Goal: Communication & Community: Participate in discussion

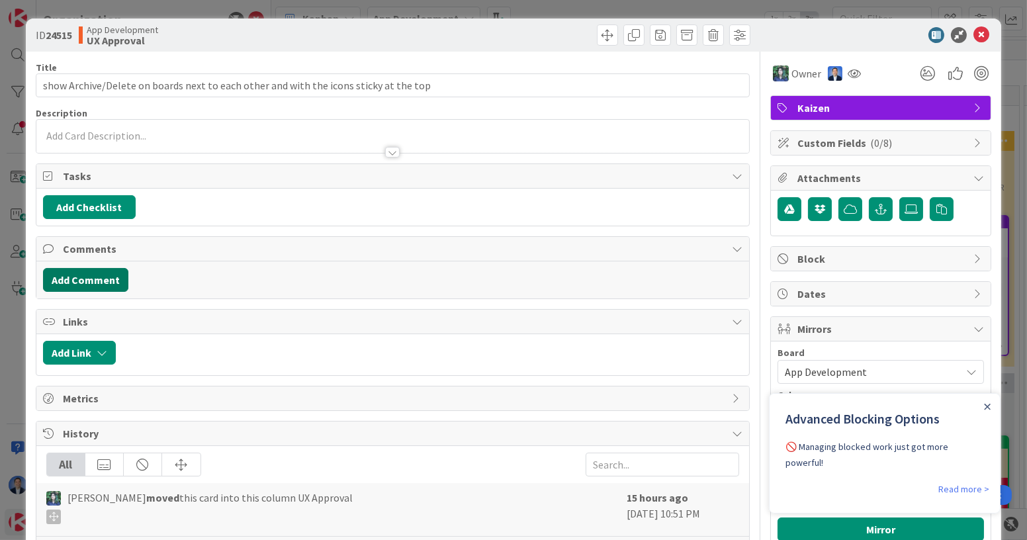
click at [88, 271] on button "Add Comment" at bounding box center [85, 280] width 85 height 24
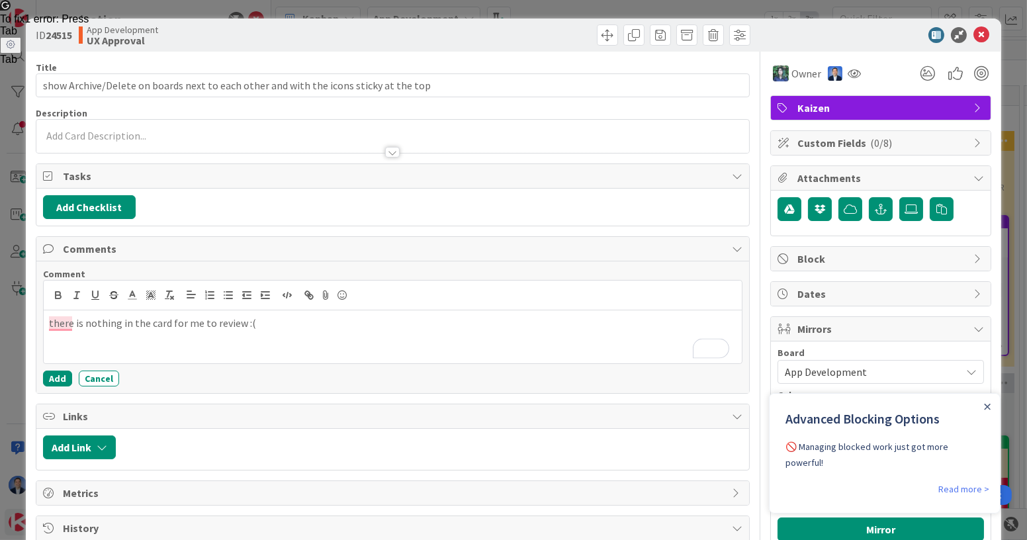
click at [46, 312] on div "there is nothing in the card for me to review :(" at bounding box center [393, 336] width 698 height 53
click at [60, 370] on button "Add" at bounding box center [57, 378] width 29 height 16
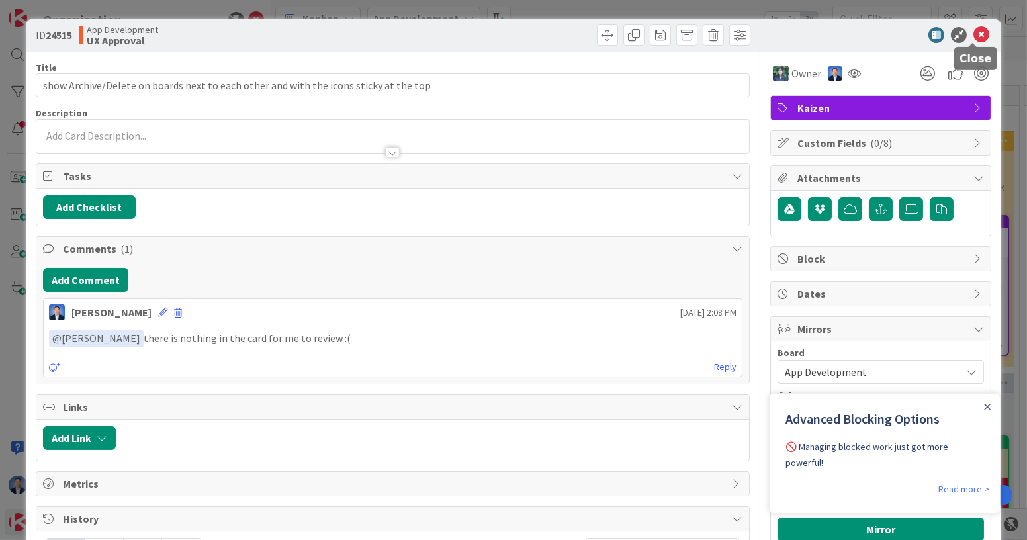
click at [973, 33] on icon at bounding box center [981, 35] width 16 height 16
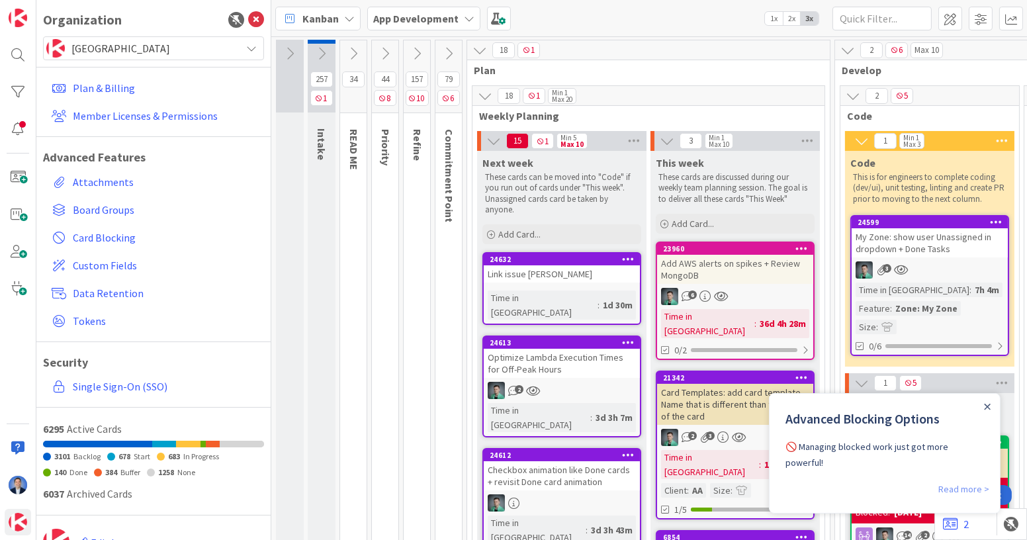
click at [962, 480] on link "Read more >" at bounding box center [962, 488] width 51 height 16
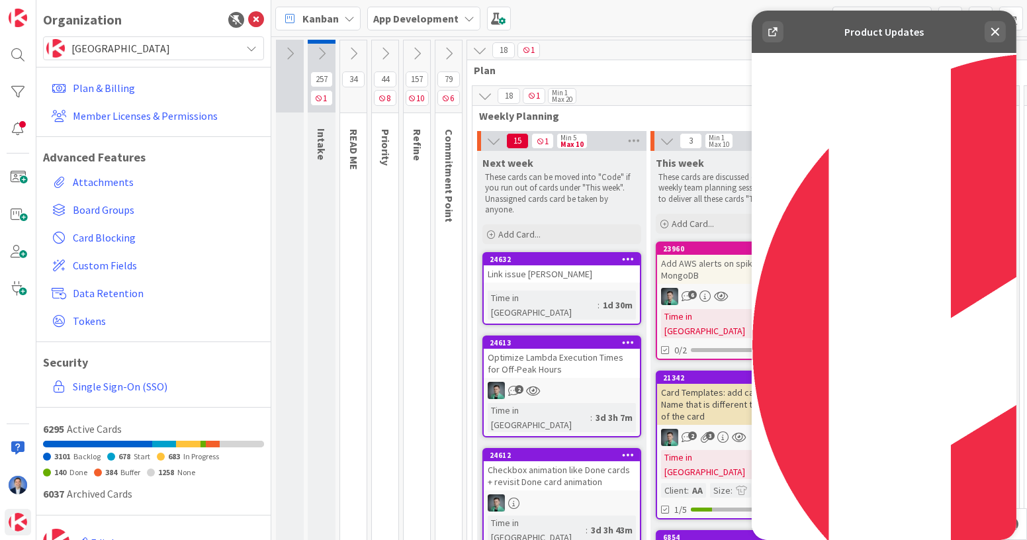
scroll to position [11, 0]
click at [995, 30] on icon at bounding box center [994, 32] width 9 height 9
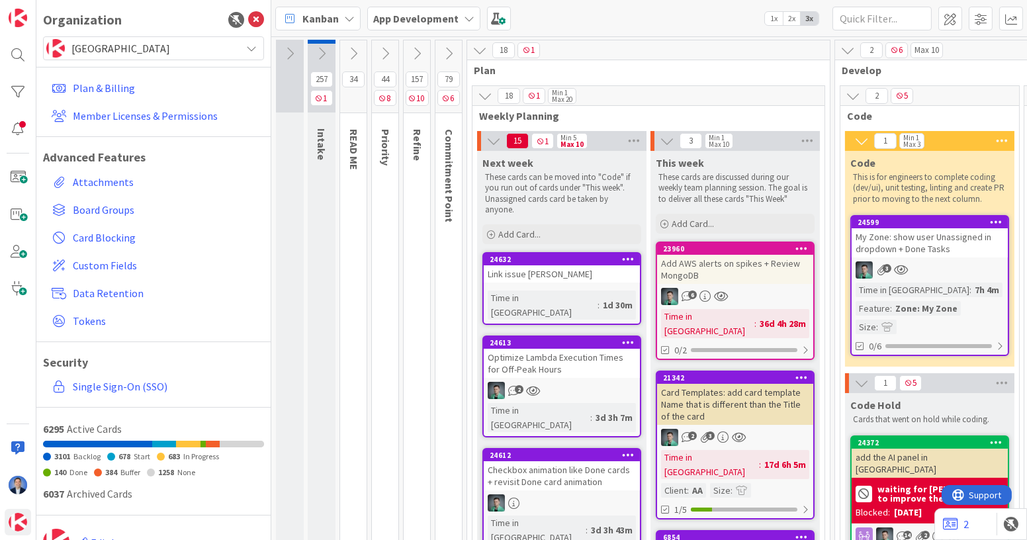
scroll to position [0, 0]
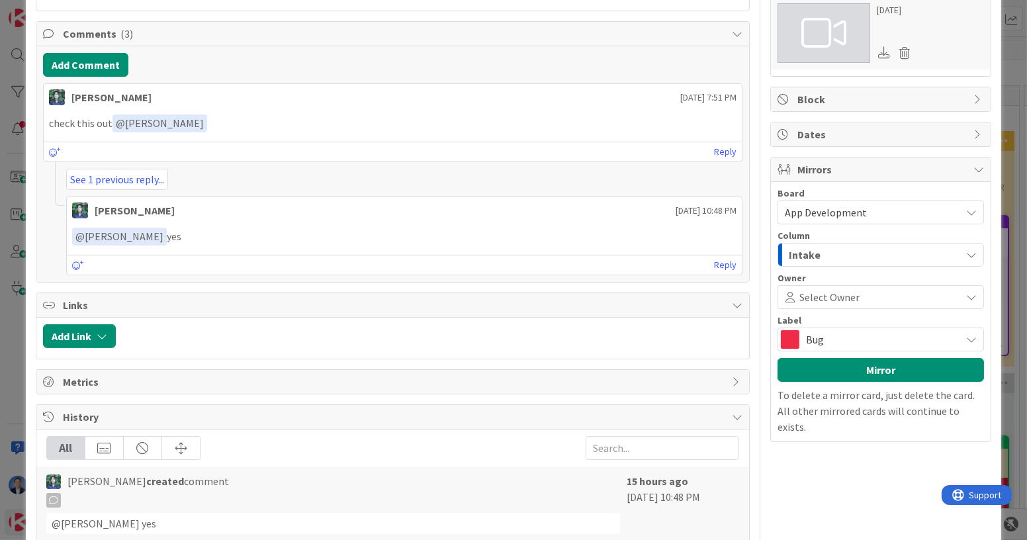
scroll to position [434, 0]
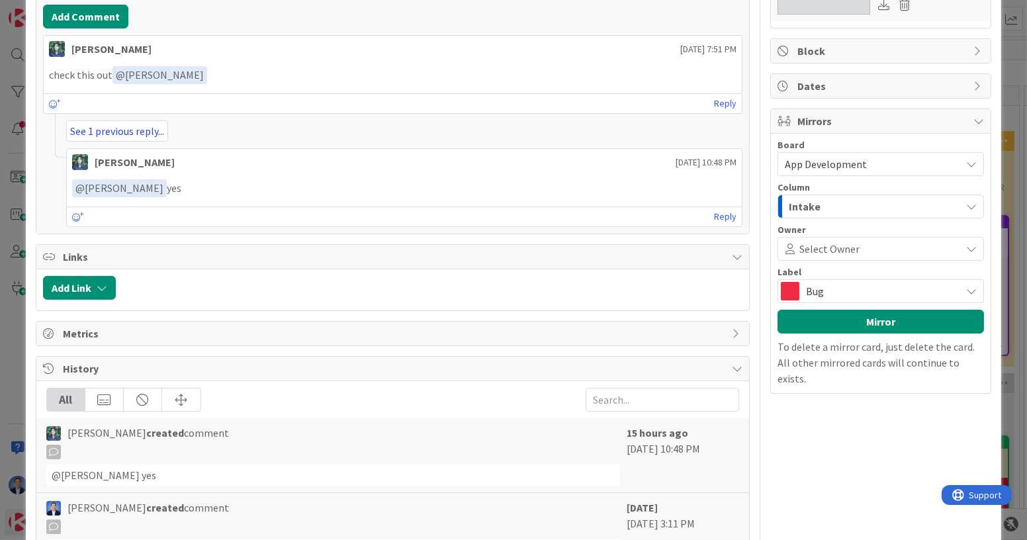
click at [139, 125] on link "See 1 previous reply..." at bounding box center [117, 130] width 102 height 21
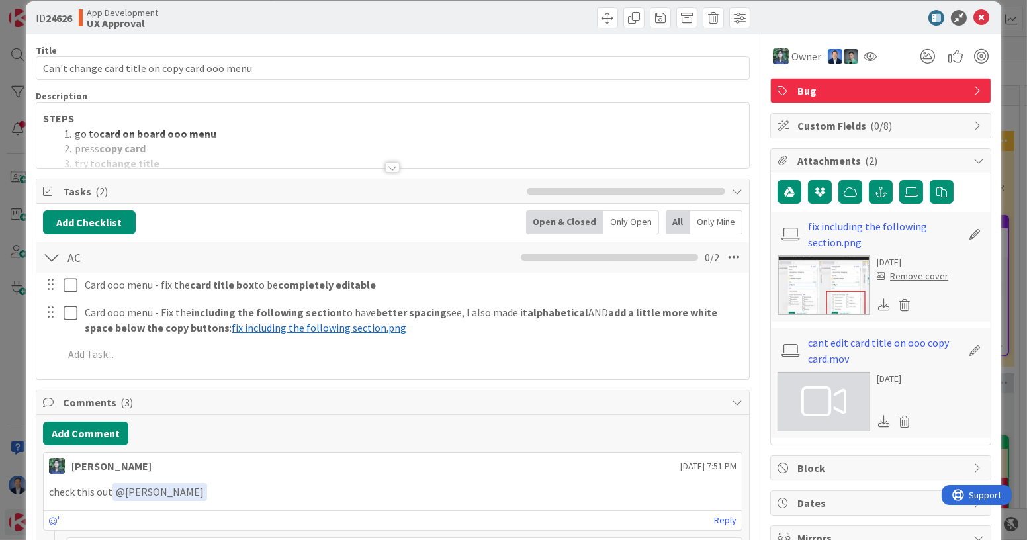
scroll to position [0, 0]
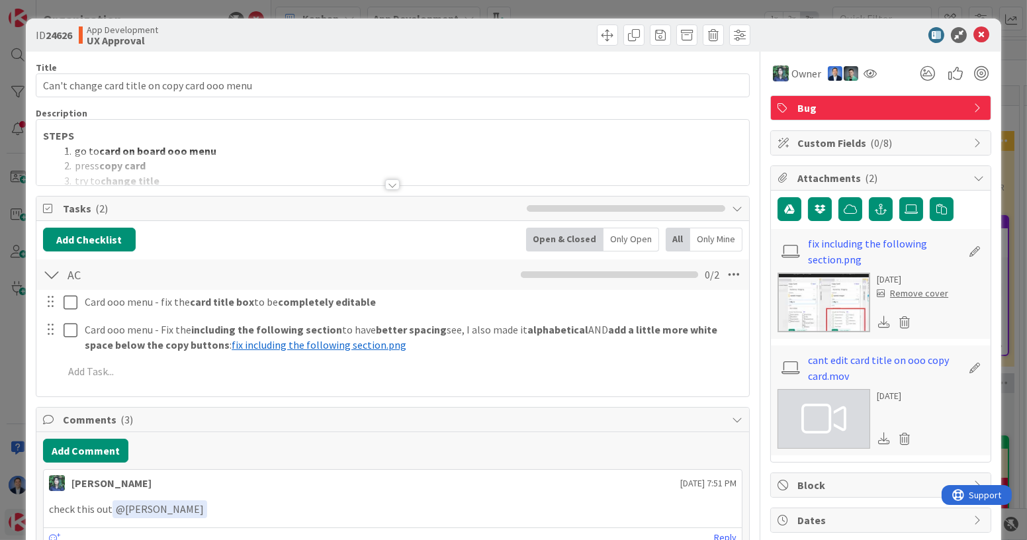
click at [311, 147] on li "go to card on board ooo menu" at bounding box center [400, 151] width 683 height 15
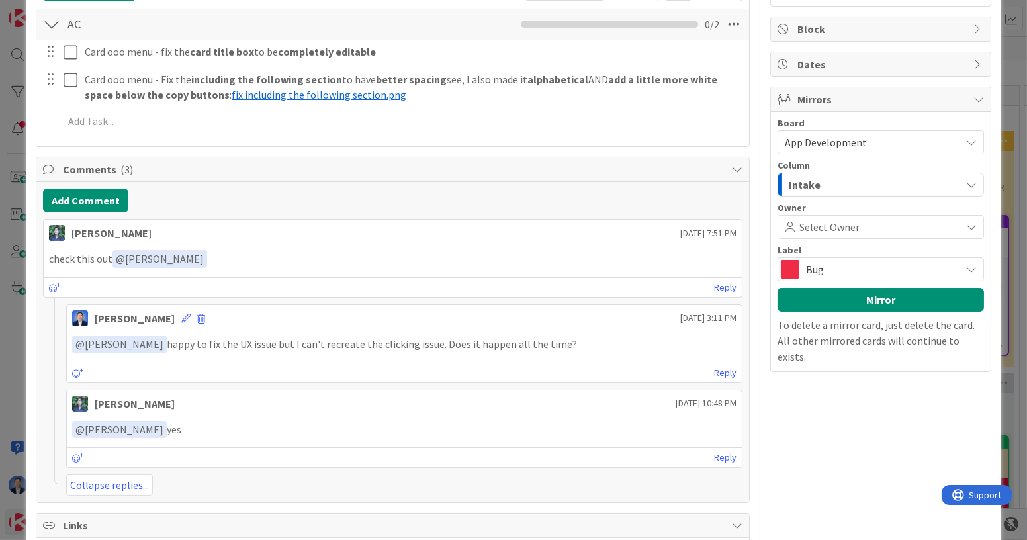
scroll to position [448, 0]
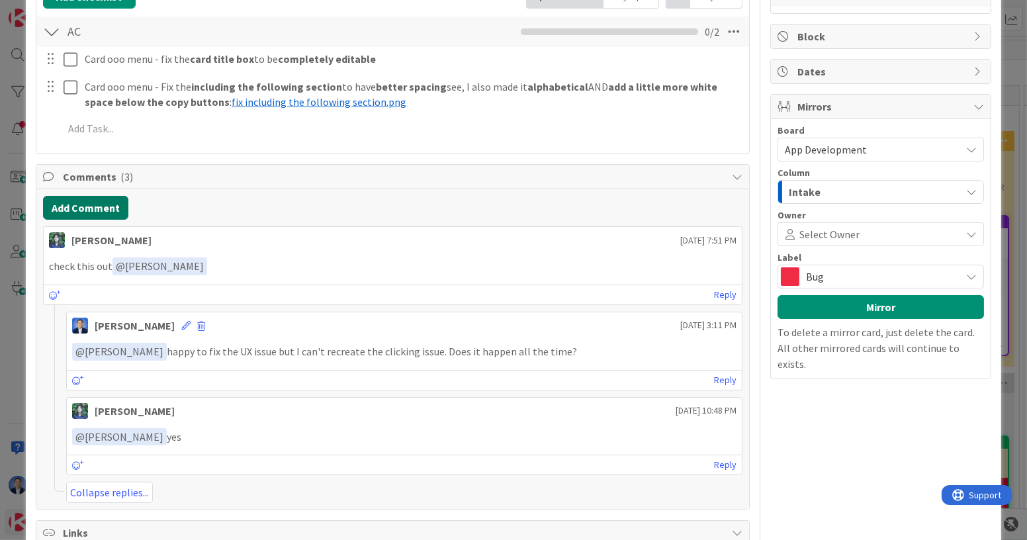
click at [80, 204] on button "Add Comment" at bounding box center [85, 208] width 85 height 24
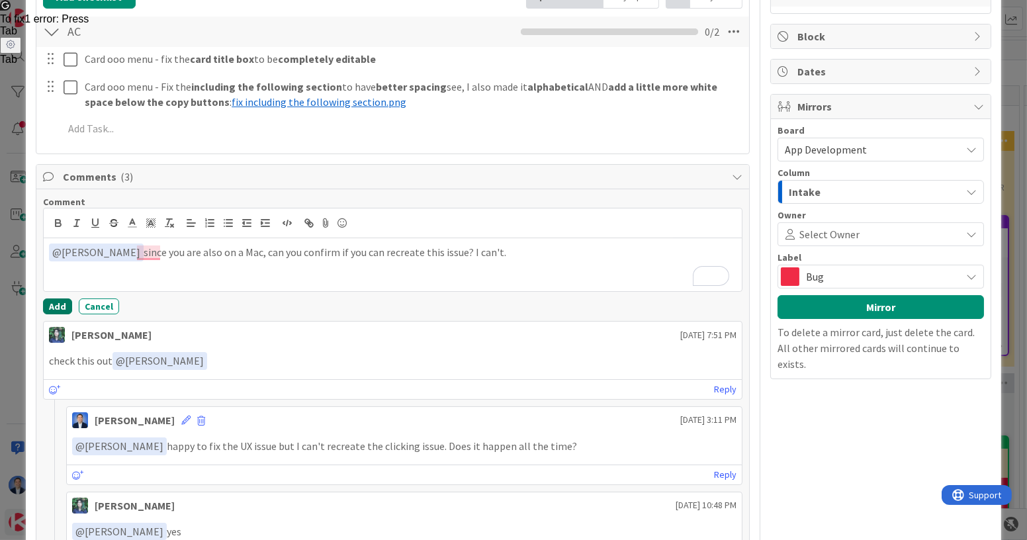
click at [52, 304] on button "Add" at bounding box center [57, 306] width 29 height 16
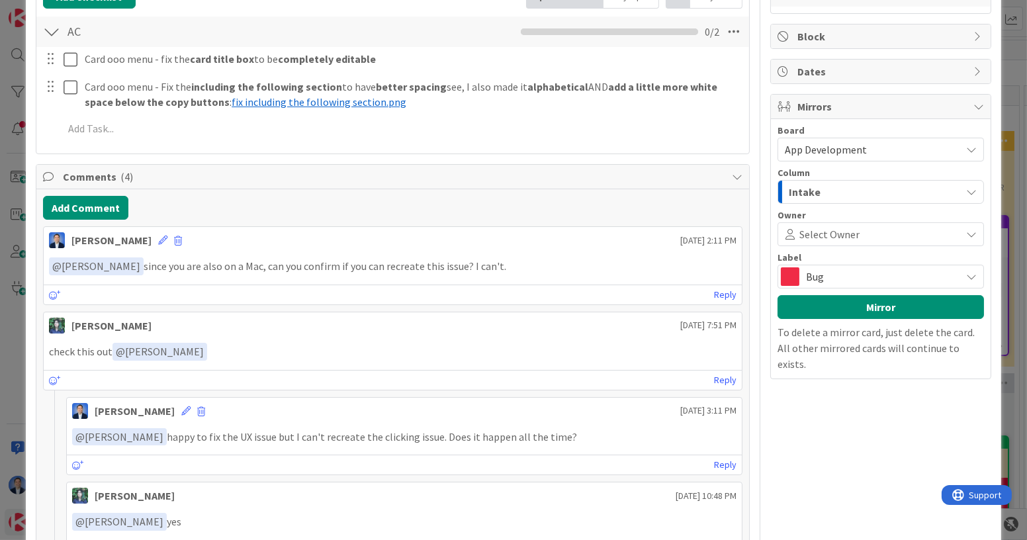
click at [52, 304] on div "Dimitri Ponomareff September 19 2025 2:11 PM ﻿ @ Vladislav Pavlov ﻿ since you a…" at bounding box center [392, 407] width 699 height 362
